Goal: Information Seeking & Learning: Learn about a topic

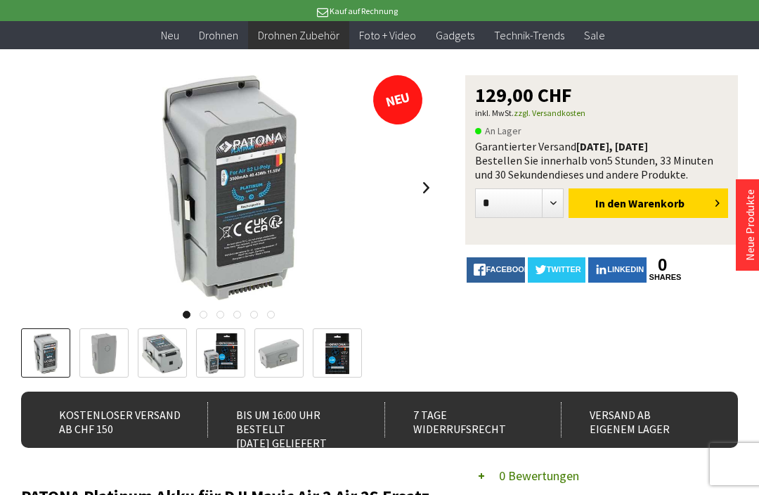
scroll to position [121, 0]
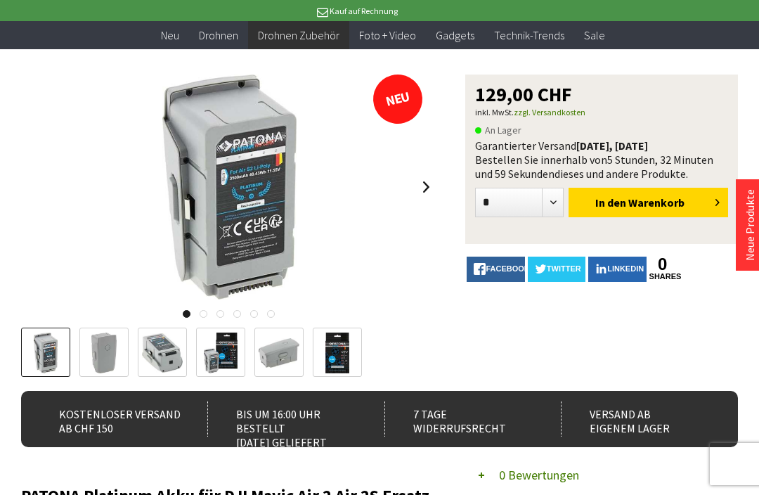
click at [285, 348] on img at bounding box center [279, 352] width 41 height 29
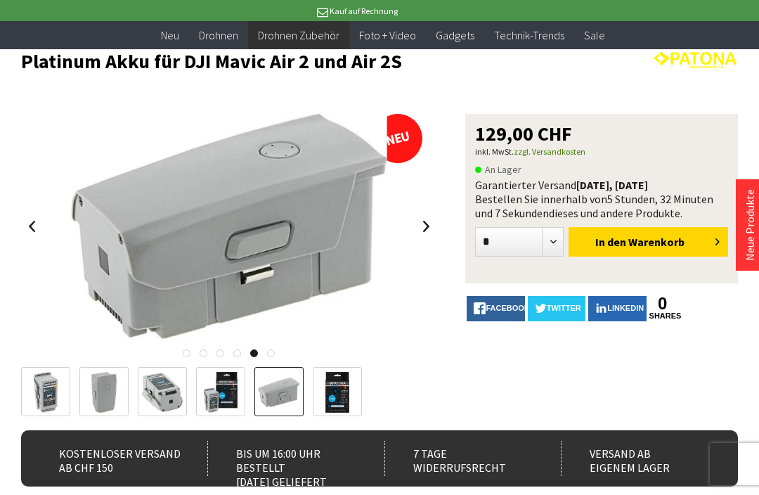
scroll to position [0, 0]
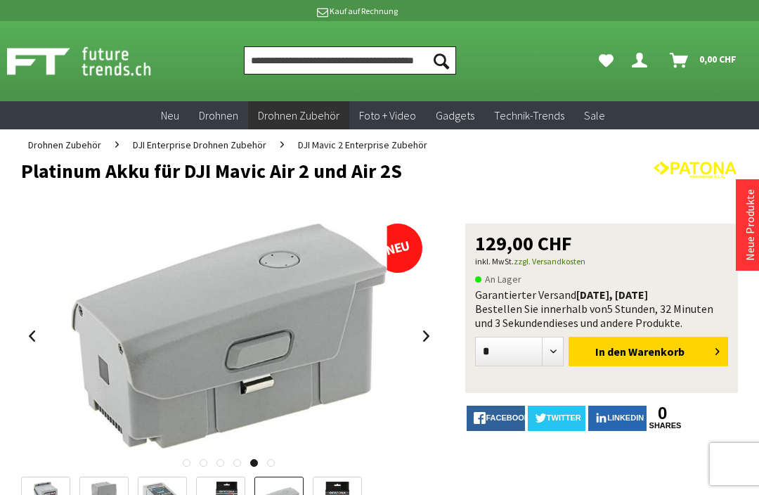
click at [369, 59] on input "Produkt, Marke, Kategorie, EAN, Artikelnummer…" at bounding box center [350, 60] width 212 height 28
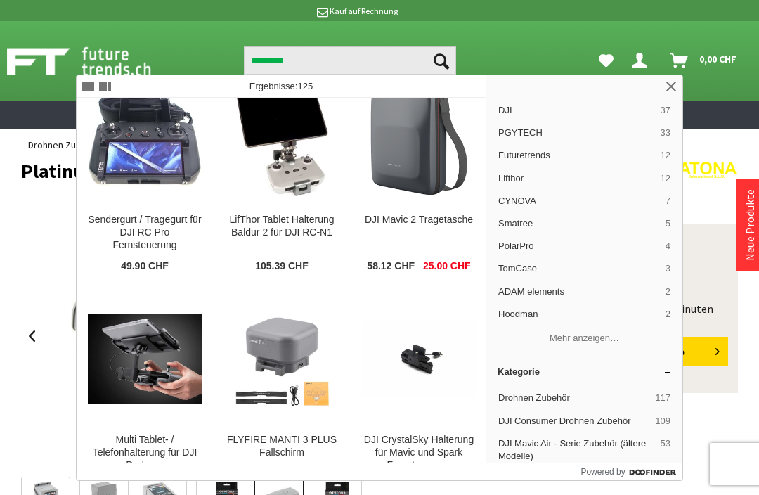
scroll to position [4821, 0]
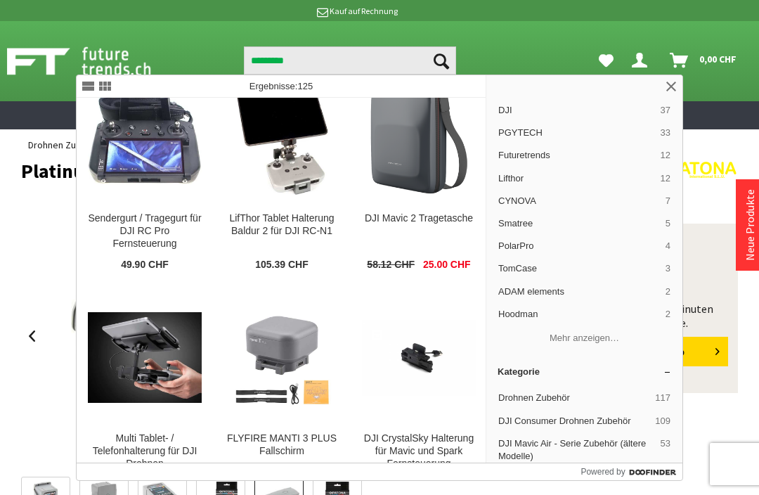
type input "*********"
click at [433, 353] on img at bounding box center [419, 358] width 114 height 76
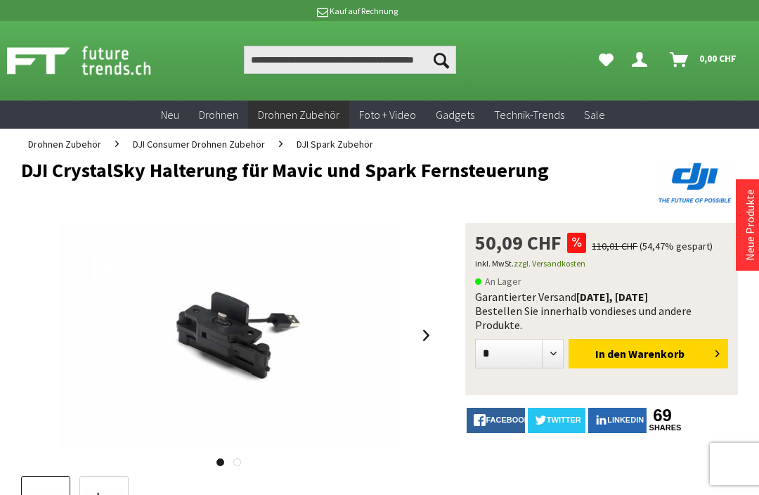
scroll to position [1, 0]
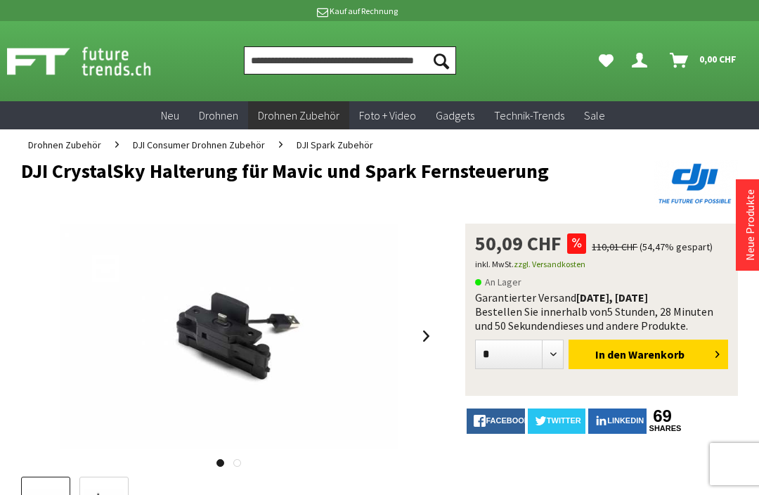
click at [346, 55] on input "Produkt, Marke, Kategorie, EAN, Artikelnummer…" at bounding box center [350, 60] width 212 height 28
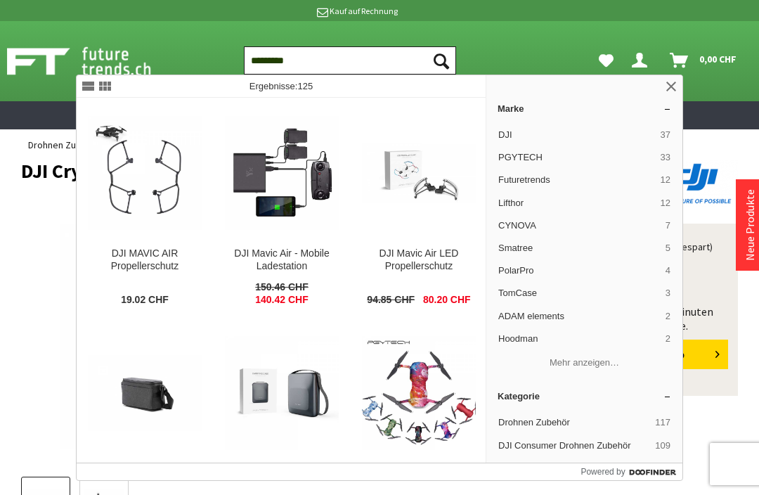
type input "*********"
click at [441, 60] on button "Suchen" at bounding box center [441, 60] width 30 height 28
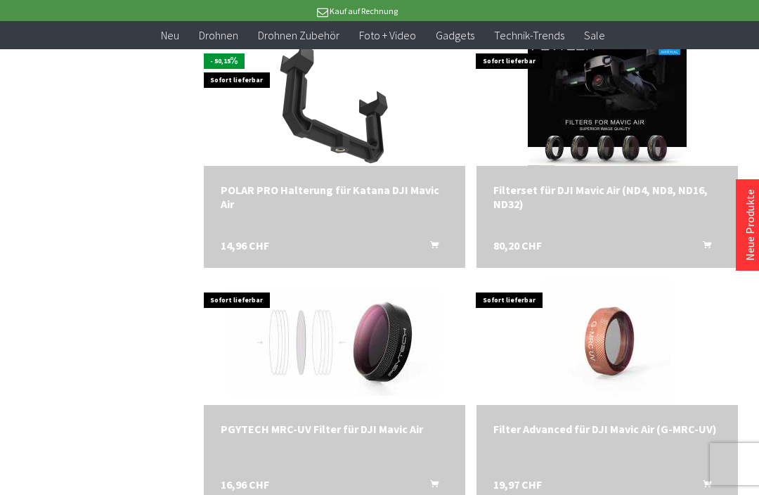
scroll to position [3314, 0]
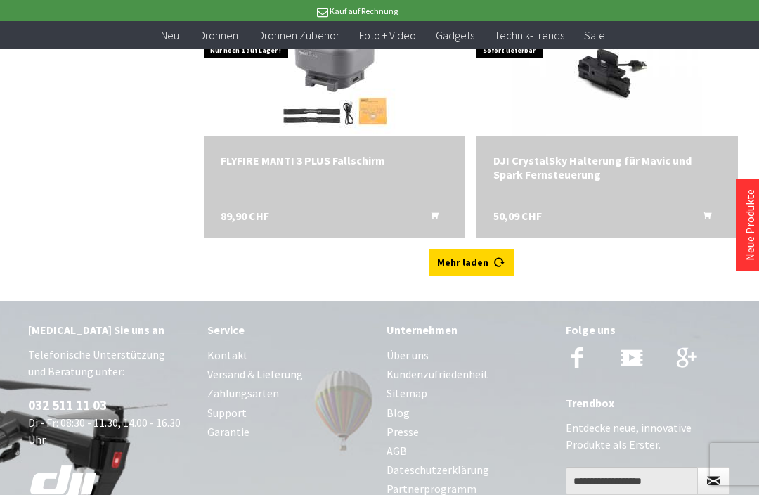
scroll to position [8623, 0]
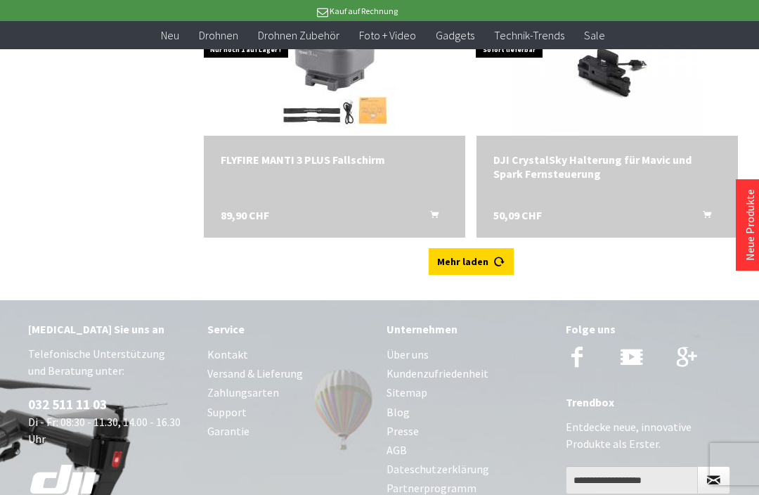
click at [480, 260] on link "Mehr laden" at bounding box center [471, 261] width 85 height 27
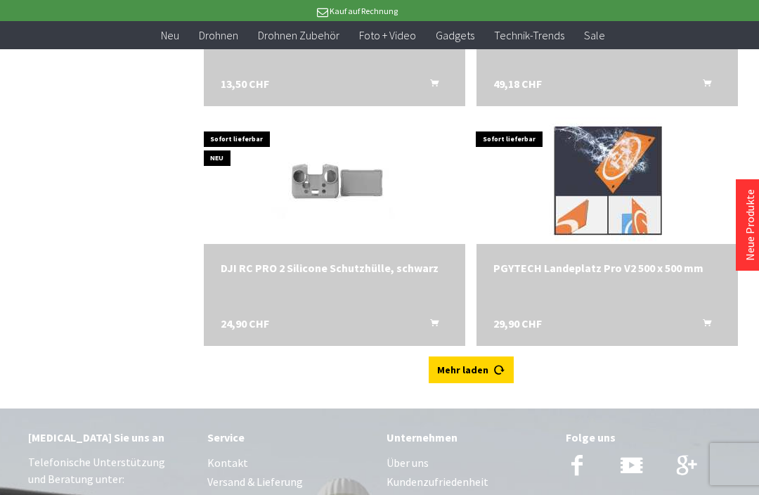
scroll to position [9953, 0]
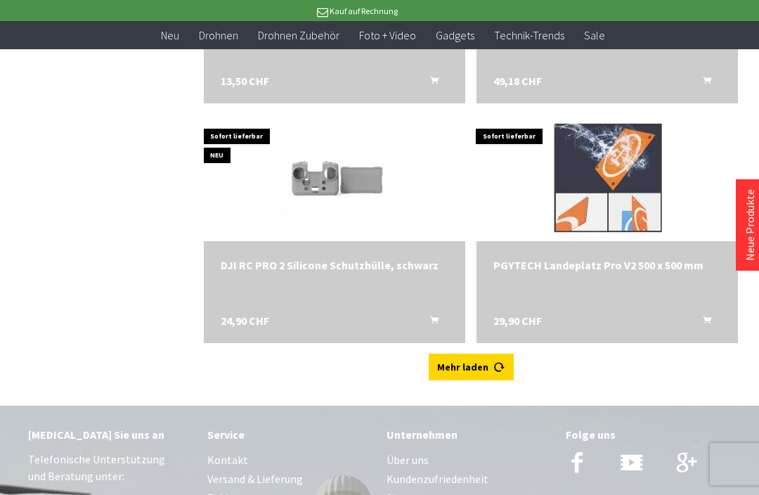
click at [483, 369] on link "Mehr laden" at bounding box center [471, 366] width 85 height 27
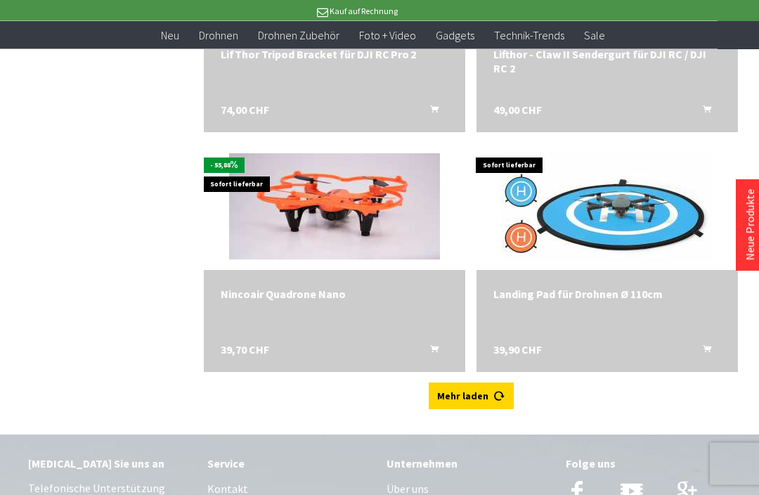
scroll to position [11364, 0]
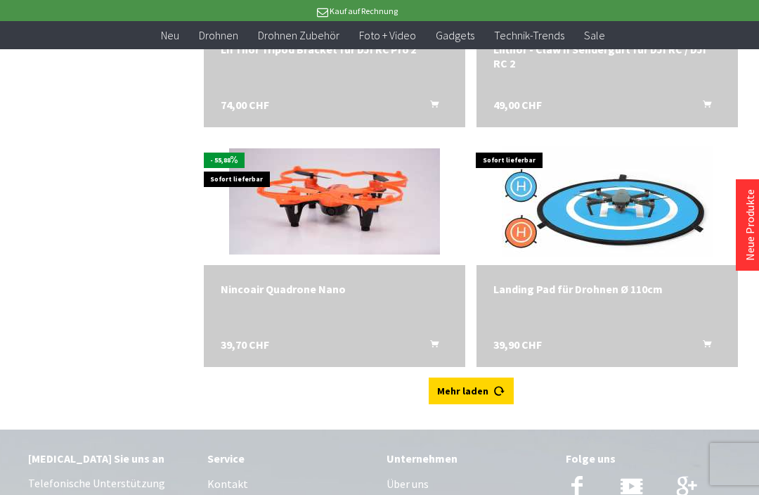
click at [487, 384] on link "Mehr laden" at bounding box center [471, 390] width 85 height 27
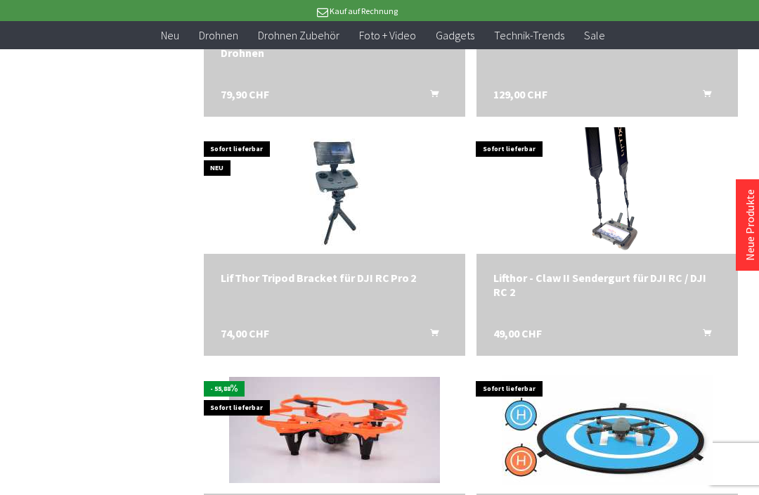
scroll to position [11134, 0]
